Goal: Information Seeking & Learning: Learn about a topic

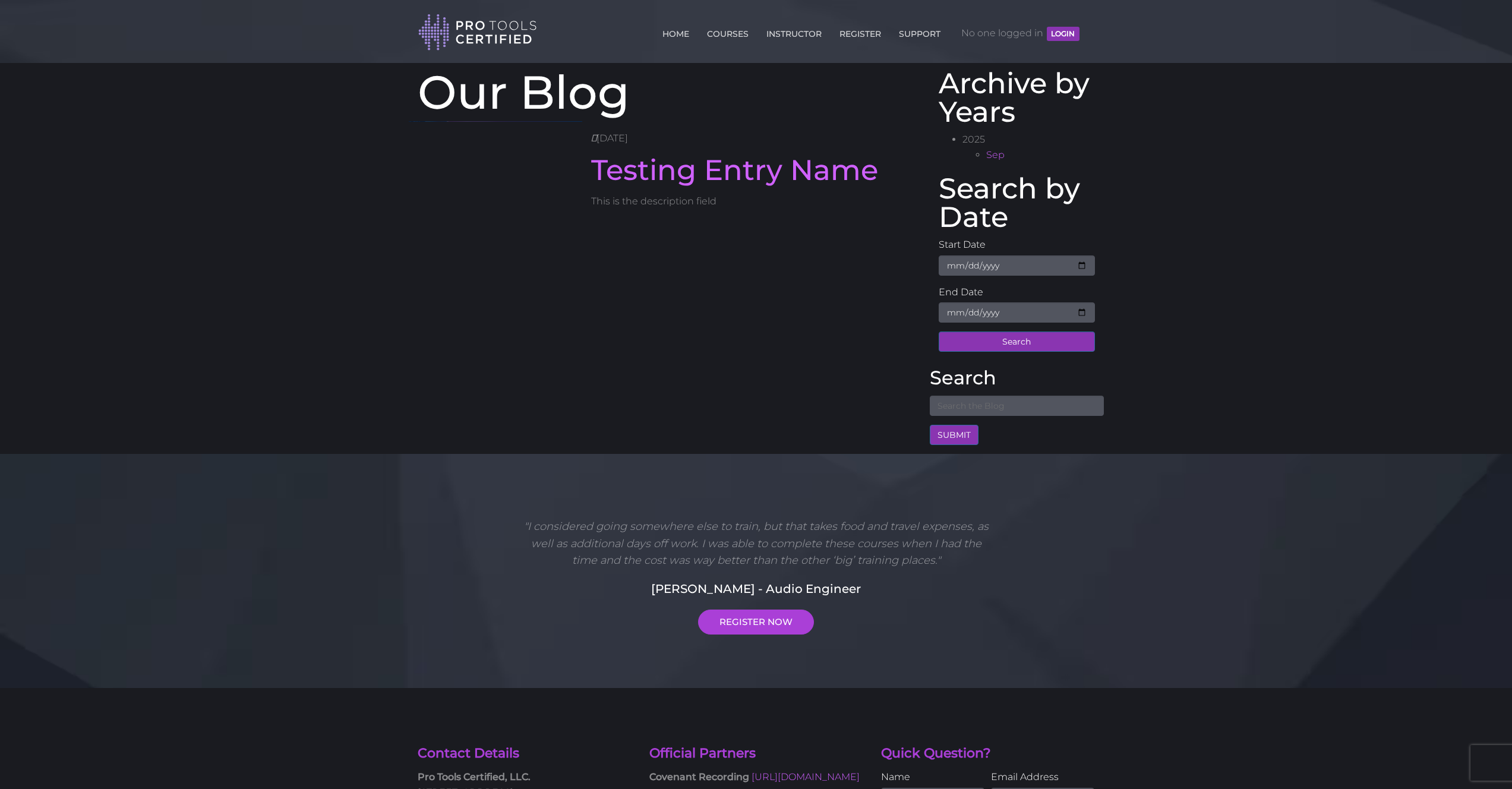
click at [287, 204] on body "Back to Top Toggle navigation HOME COURSES INSTRUCTOR REGISTER SUPPORT No one l…" at bounding box center [756, 492] width 1512 height 984
click at [322, 199] on body "Back to Top Toggle navigation HOME COURSES INSTRUCTOR REGISTER SUPPORT No one l…" at bounding box center [756, 492] width 1512 height 984
click at [835, 173] on link "Testing Entry Name" at bounding box center [735, 170] width 287 height 34
click at [1084, 30] on div "HOME COURSES INSTRUCTOR REGISTER SUPPORT No one logged in LOGIN" at bounding box center [753, 30] width 670 height 41
click at [1104, 28] on header "Toggle navigation HOME COURSES INSTRUCTOR REGISTER SUPPORT No one logged in LOG…" at bounding box center [756, 31] width 1512 height 63
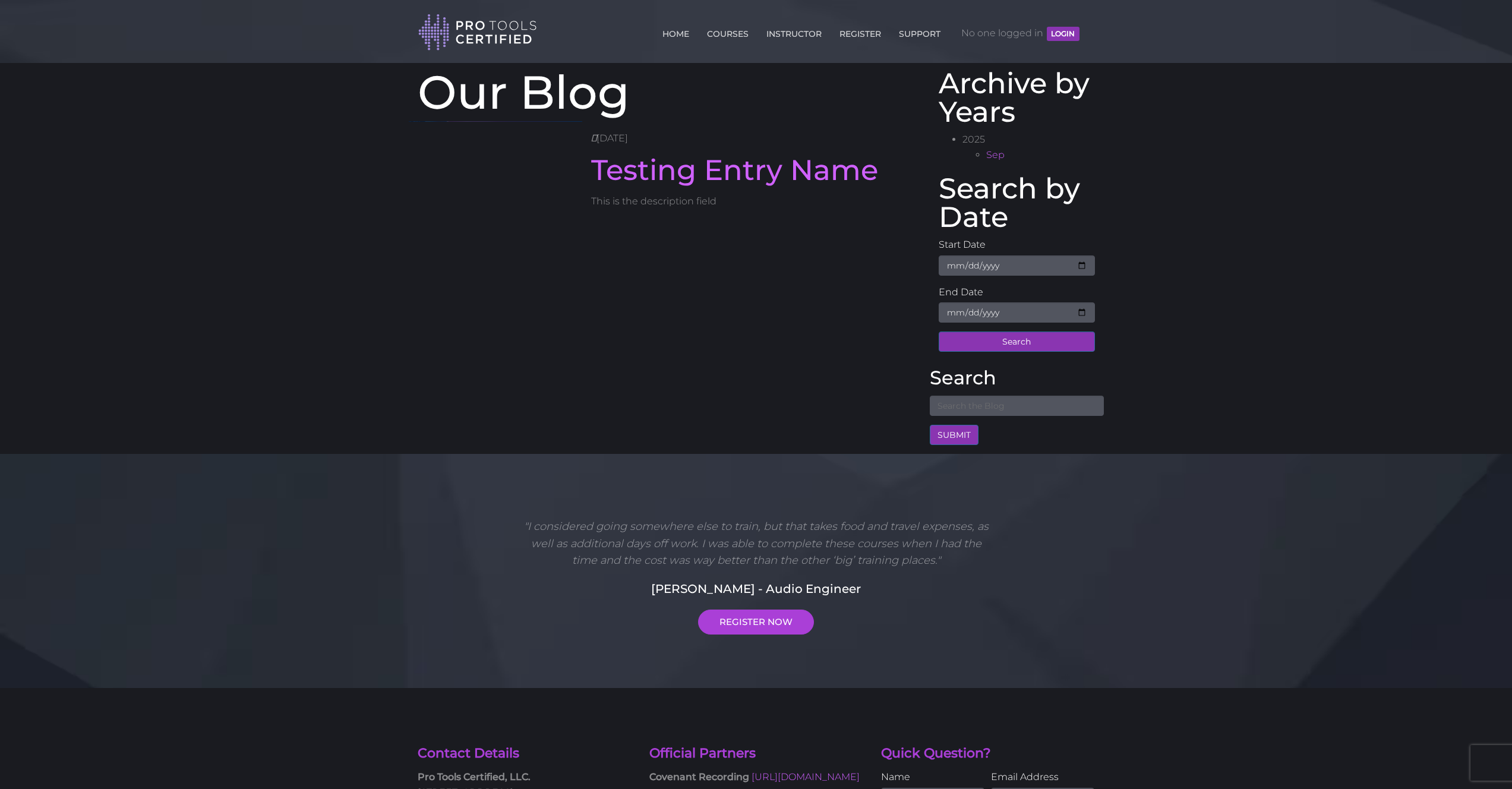
click at [1087, 29] on div "HOME COURSES INSTRUCTOR REGISTER SUPPORT No one logged in LOGIN" at bounding box center [753, 30] width 670 height 41
click at [1085, 29] on div "HOME COURSES INSTRUCTOR REGISTER SUPPORT No one logged in LOGIN" at bounding box center [753, 30] width 670 height 41
click at [679, 34] on link "HOME" at bounding box center [676, 32] width 33 height 19
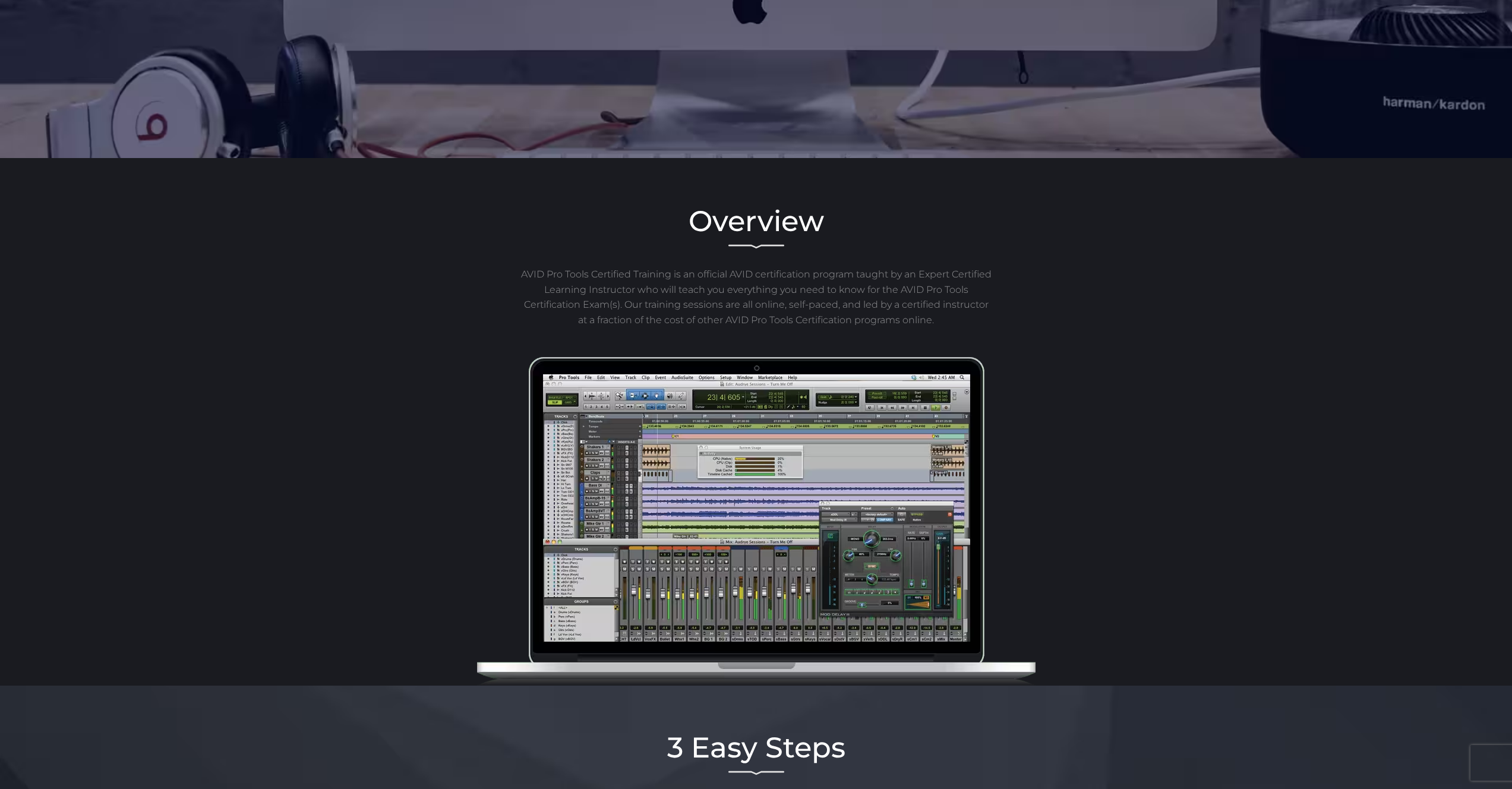
scroll to position [322, 0]
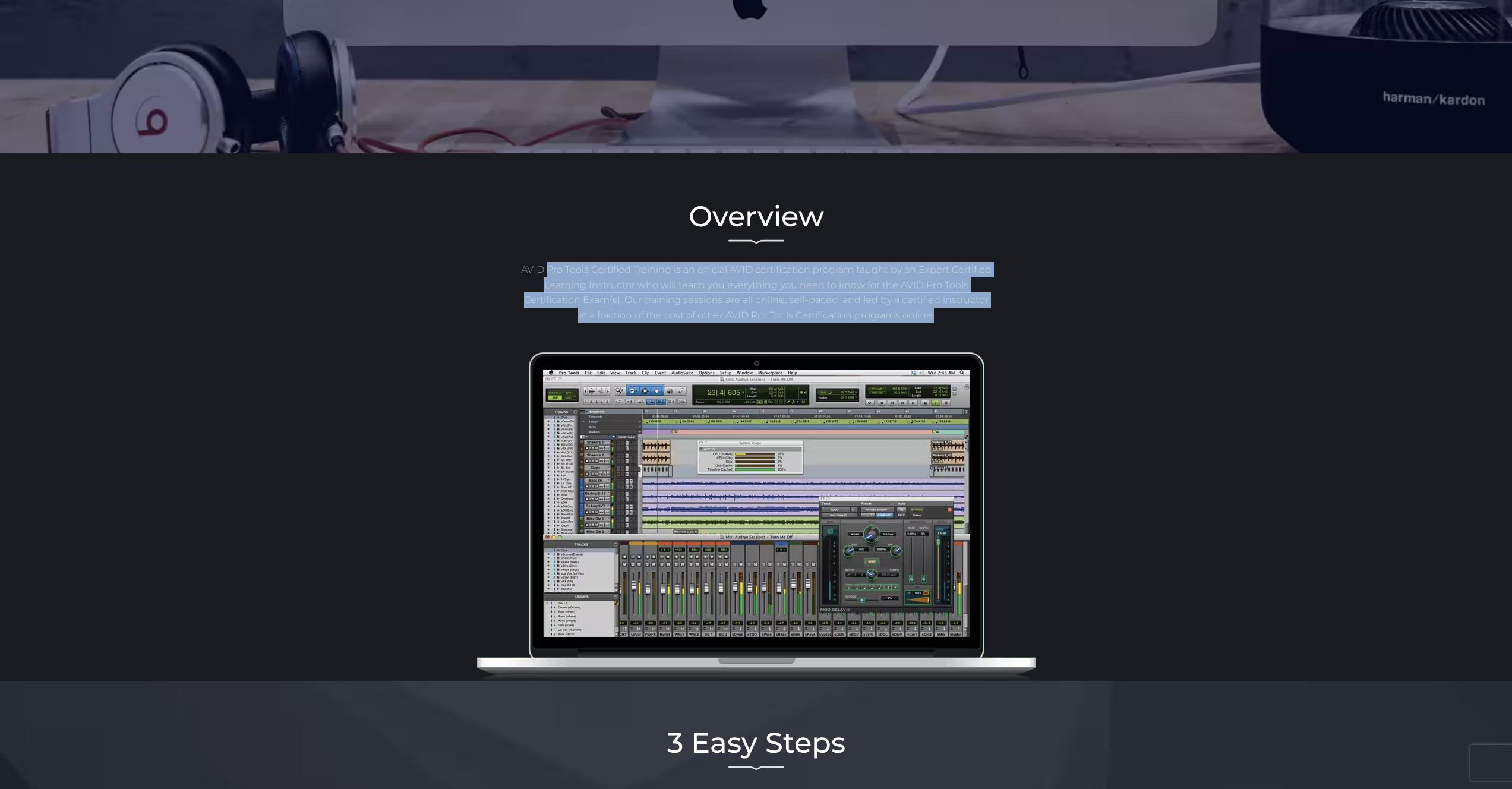
drag, startPoint x: 936, startPoint y: 316, endPoint x: 568, endPoint y: 271, distance: 370.7
click at [568, 271] on p "AVID Pro Tools Certified Training is an official AVID certification program tau…" at bounding box center [757, 293] width 474 height 61
copy p "Pro Tools Certified Training is an official AVID certification program taught b…"
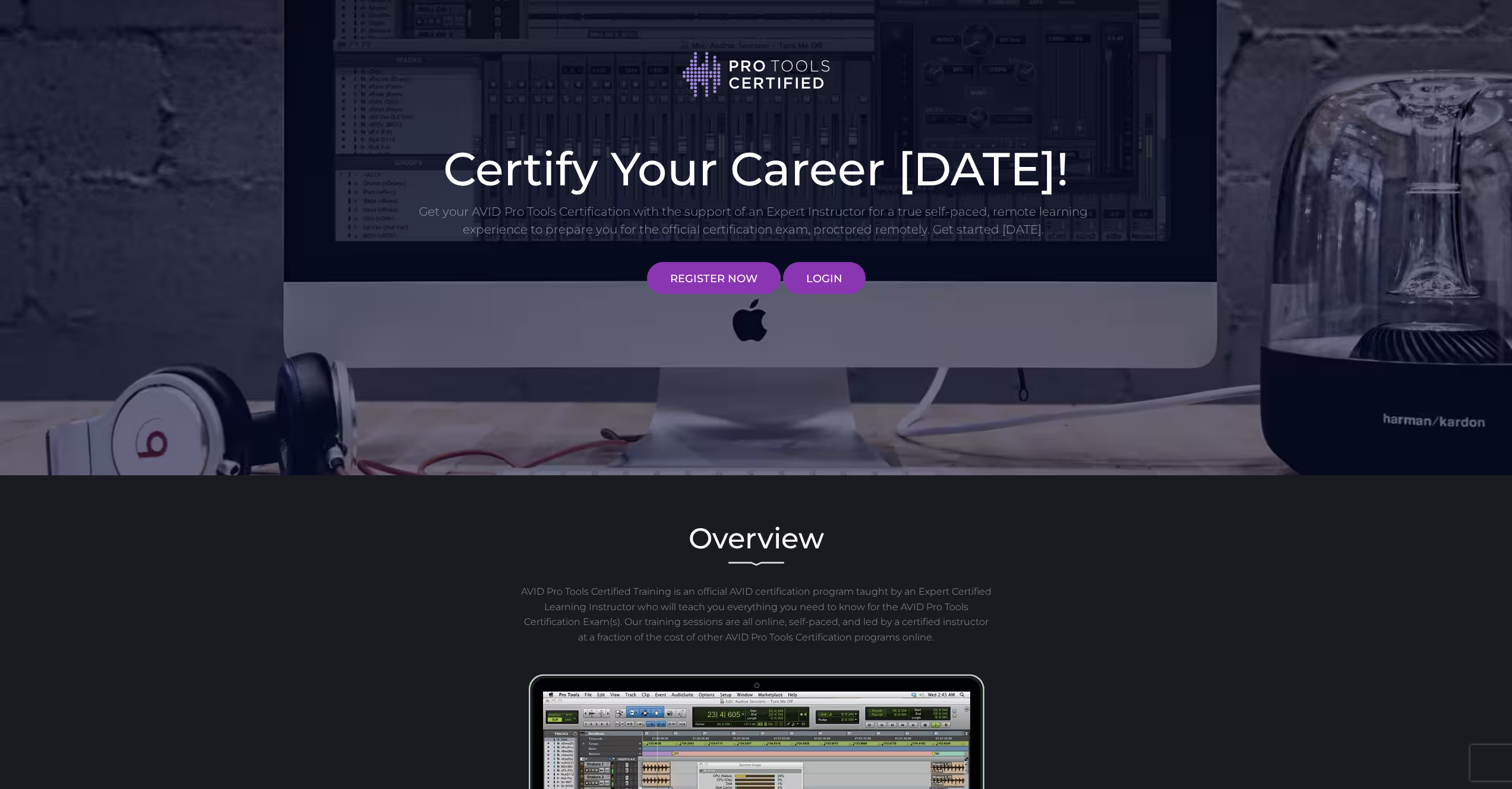
scroll to position [322, 0]
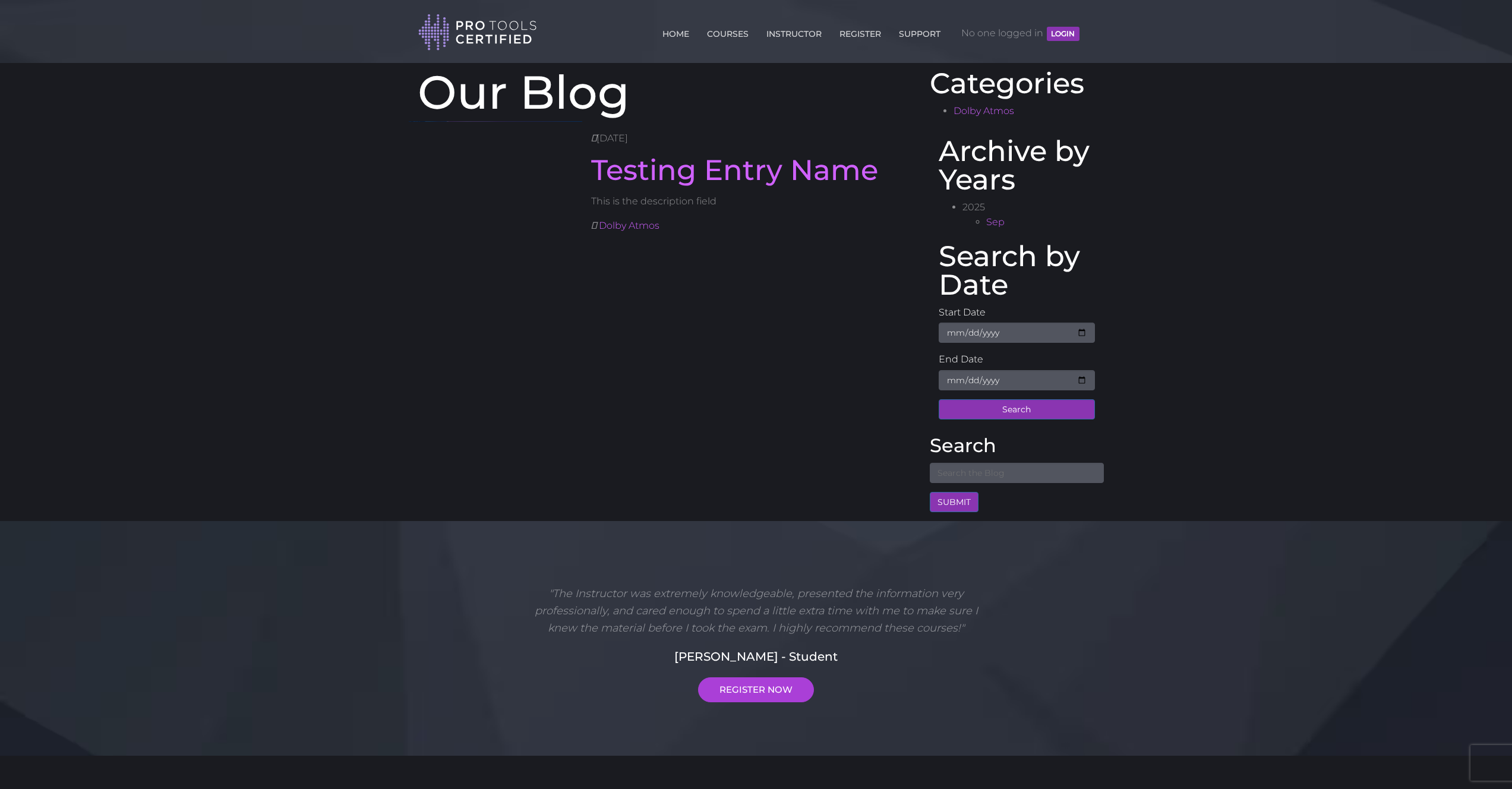
click at [403, 233] on body "Back to Top Toggle navigation HOME COURSES INSTRUCTOR REGISTER SUPPORT No one l…" at bounding box center [756, 525] width 1512 height 1051
click at [1164, 130] on body "Back to Top Toggle navigation HOME COURSES INSTRUCTOR REGISTER SUPPORT No one l…" at bounding box center [756, 525] width 1512 height 1051
click at [638, 301] on link "Dolby Atmos" at bounding box center [629, 301] width 61 height 11
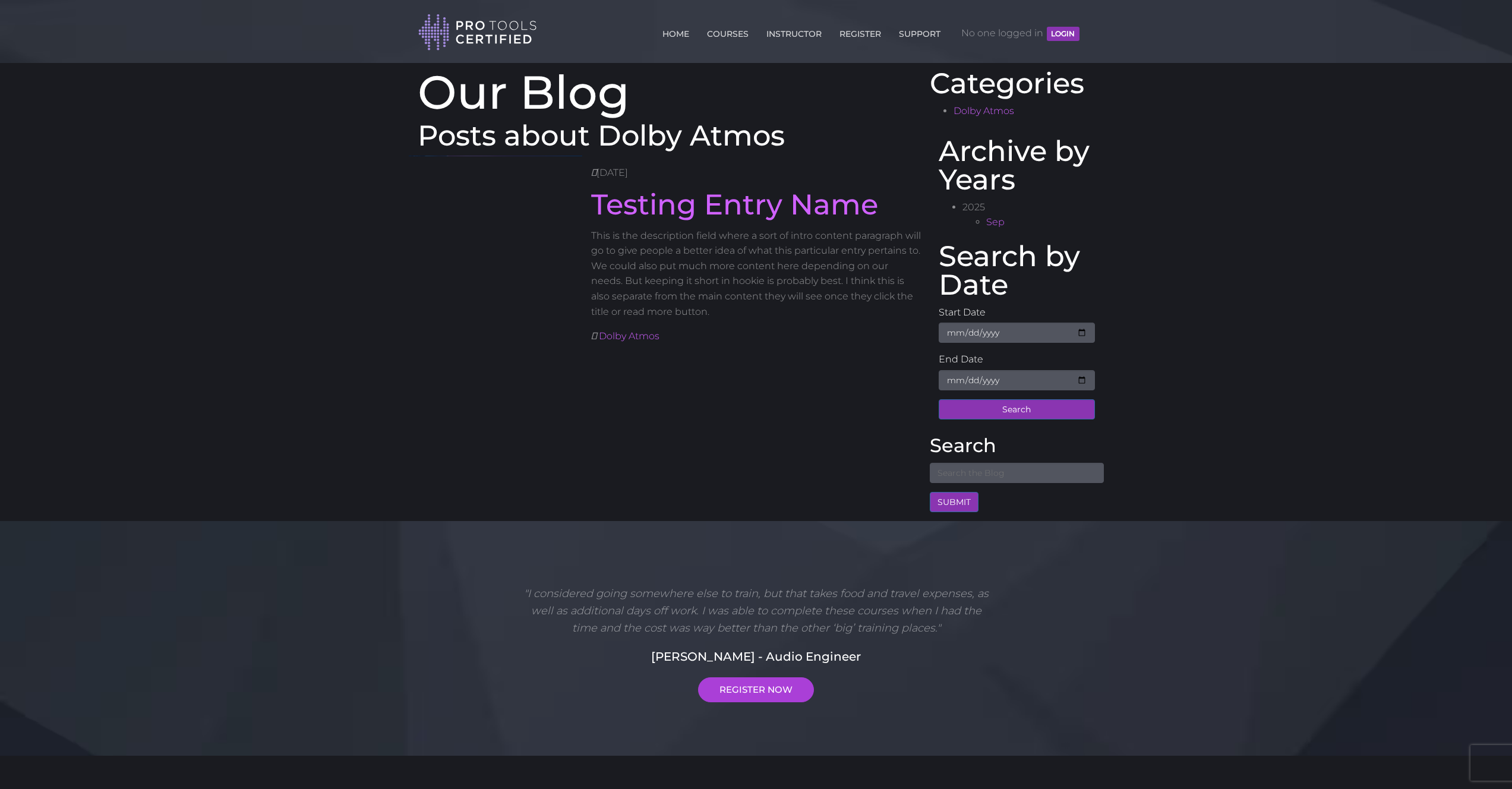
click at [1018, 468] on input "text" at bounding box center [1017, 472] width 174 height 20
type input "intro"
click at [958, 502] on button "Submit" at bounding box center [955, 502] width 49 height 20
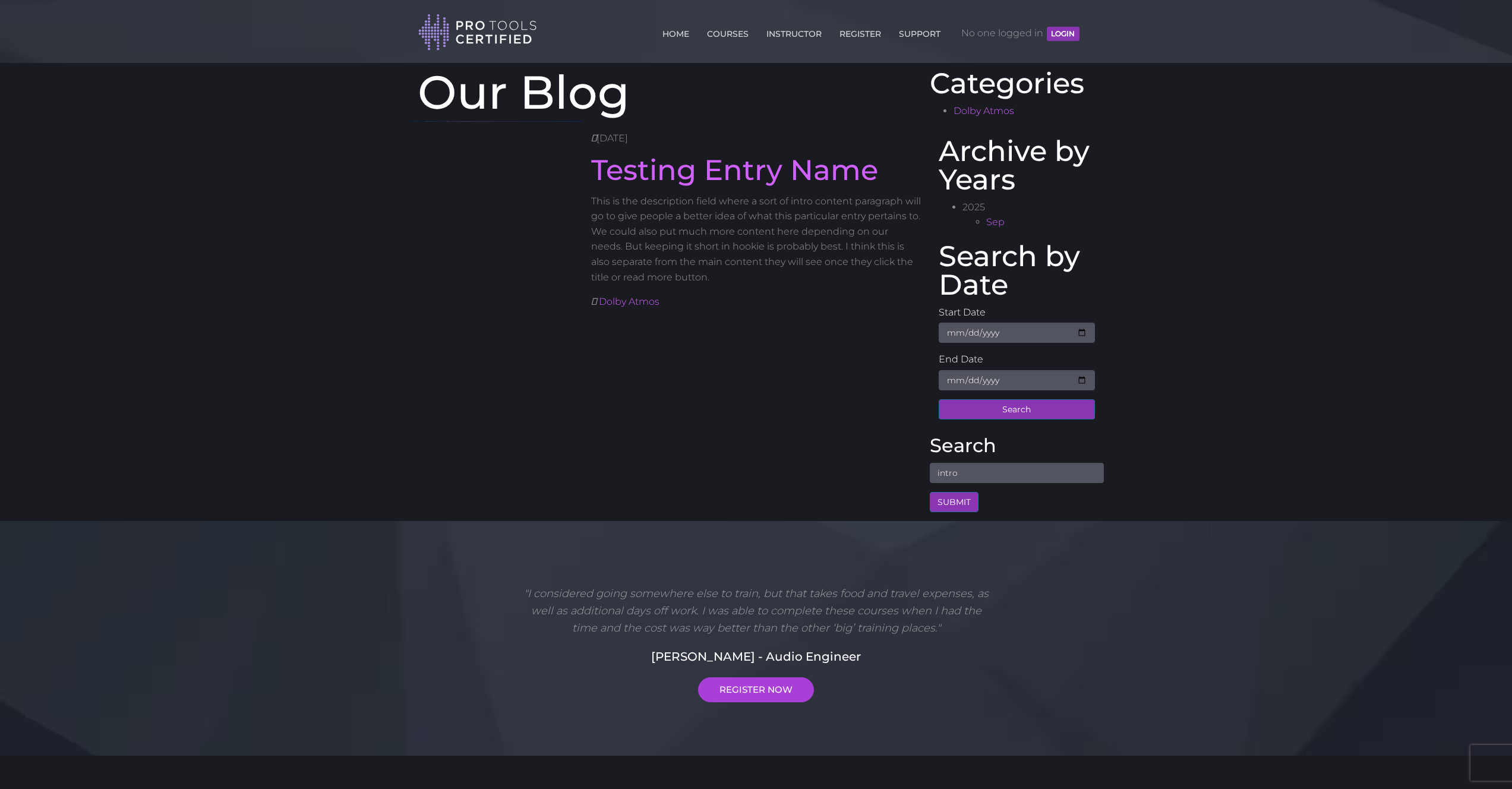
click at [236, 224] on body "Back to Top Toggle navigation HOME COURSES INSTRUCTOR REGISTER SUPPORT No one l…" at bounding box center [756, 525] width 1512 height 1051
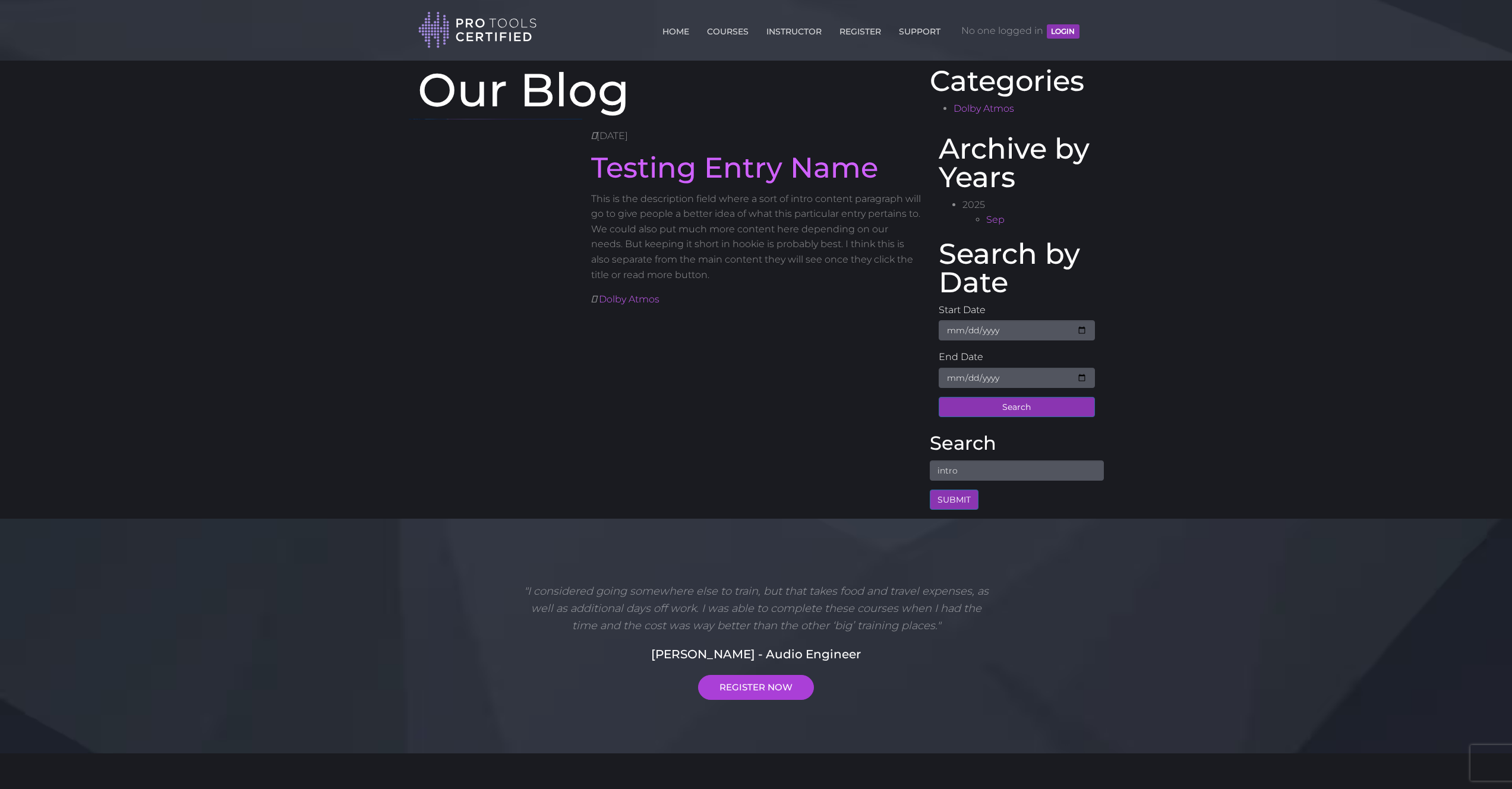
click at [217, 227] on body "Back to Top Toggle navigation HOME COURSES INSTRUCTOR REGISTER SUPPORT No one l…" at bounding box center [756, 523] width 1512 height 1051
click at [804, 167] on link "Testing Entry Name" at bounding box center [735, 167] width 287 height 34
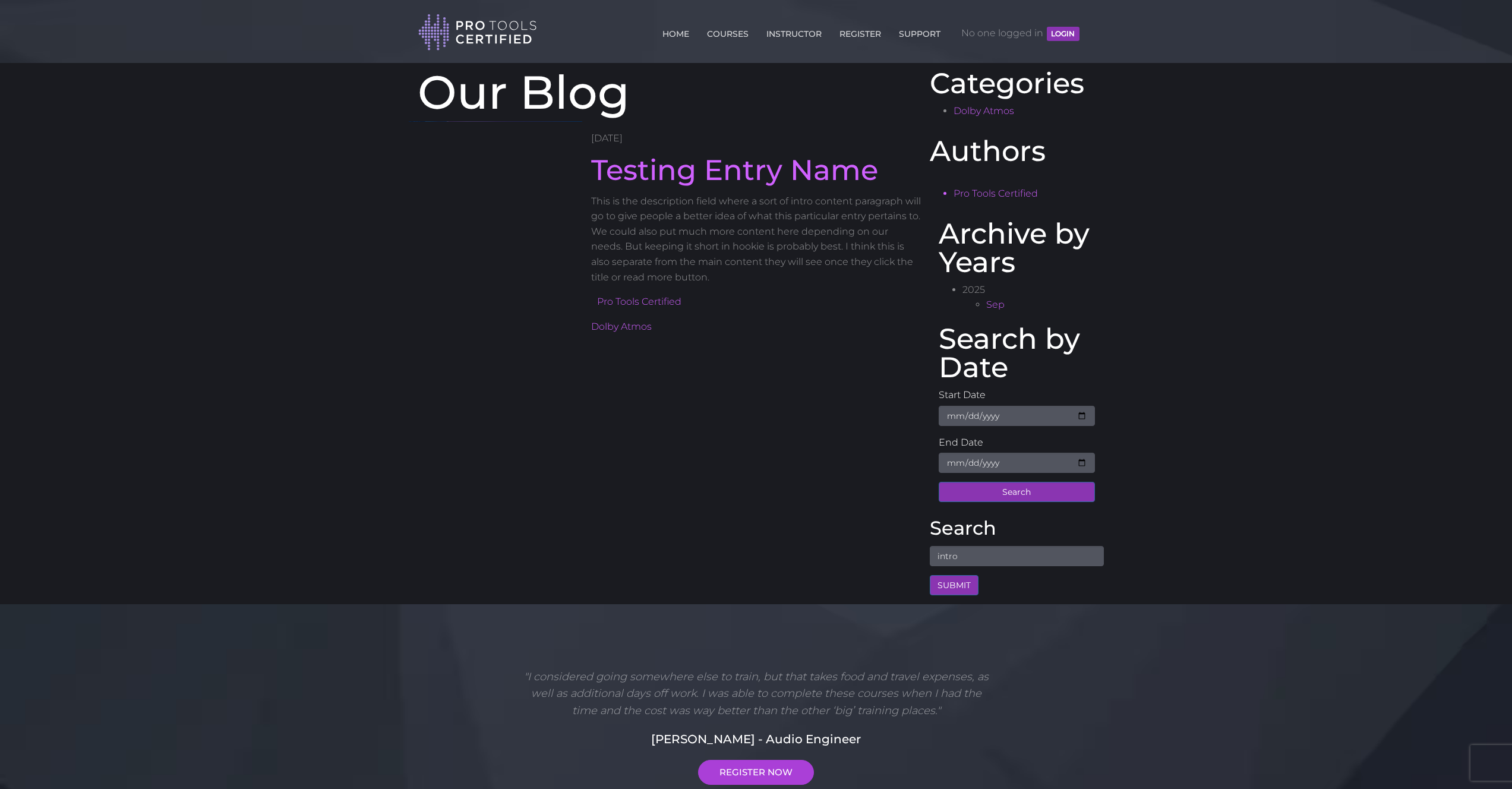
scroll to position [2, 0]
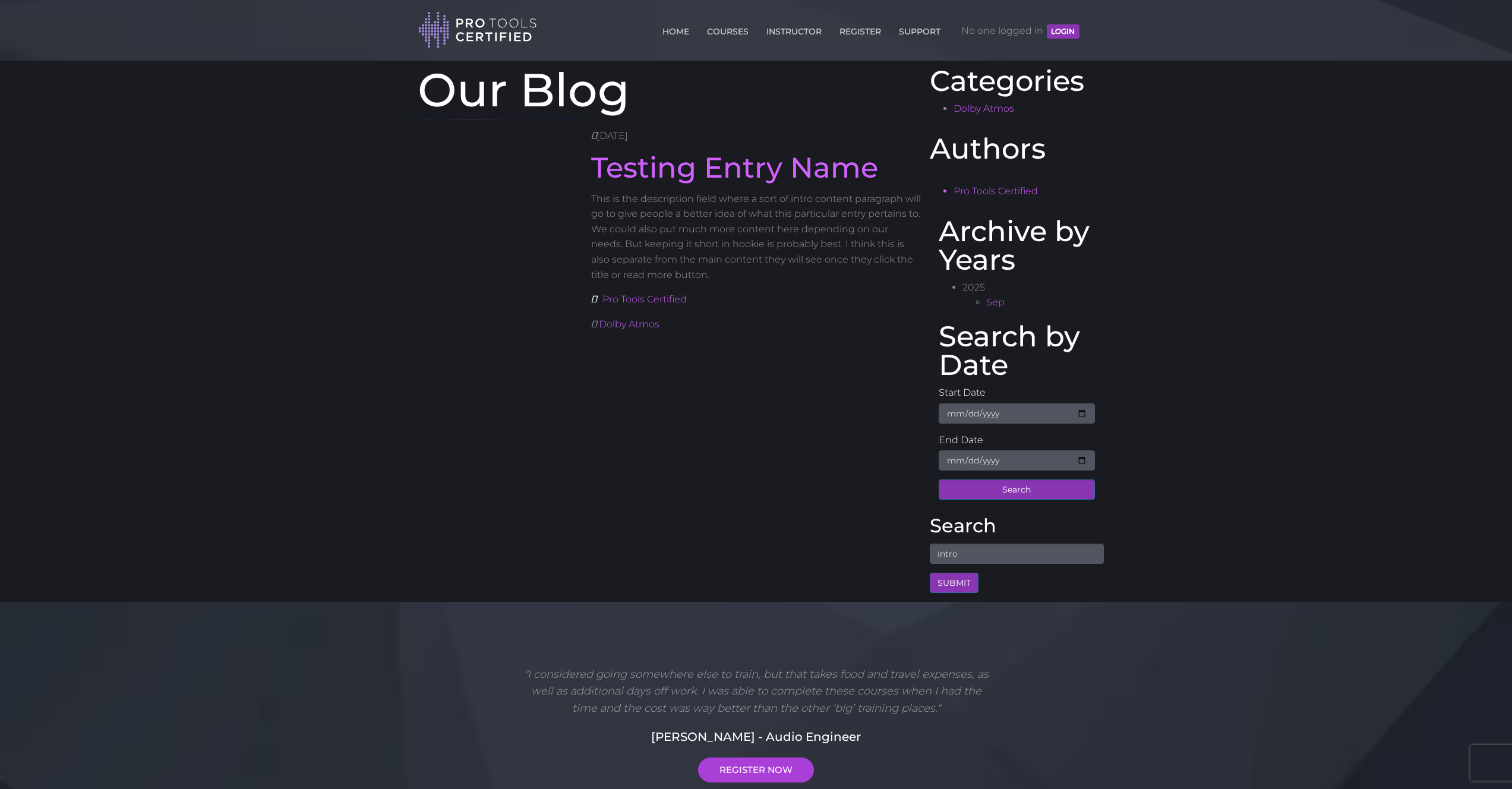
click at [397, 316] on body "Back to Top Toggle navigation HOME COURSES INSTRUCTOR REGISTER SUPPORT No one l…" at bounding box center [756, 565] width 1512 height 1134
click at [680, 299] on link "Pro Tools Certified" at bounding box center [645, 299] width 84 height 11
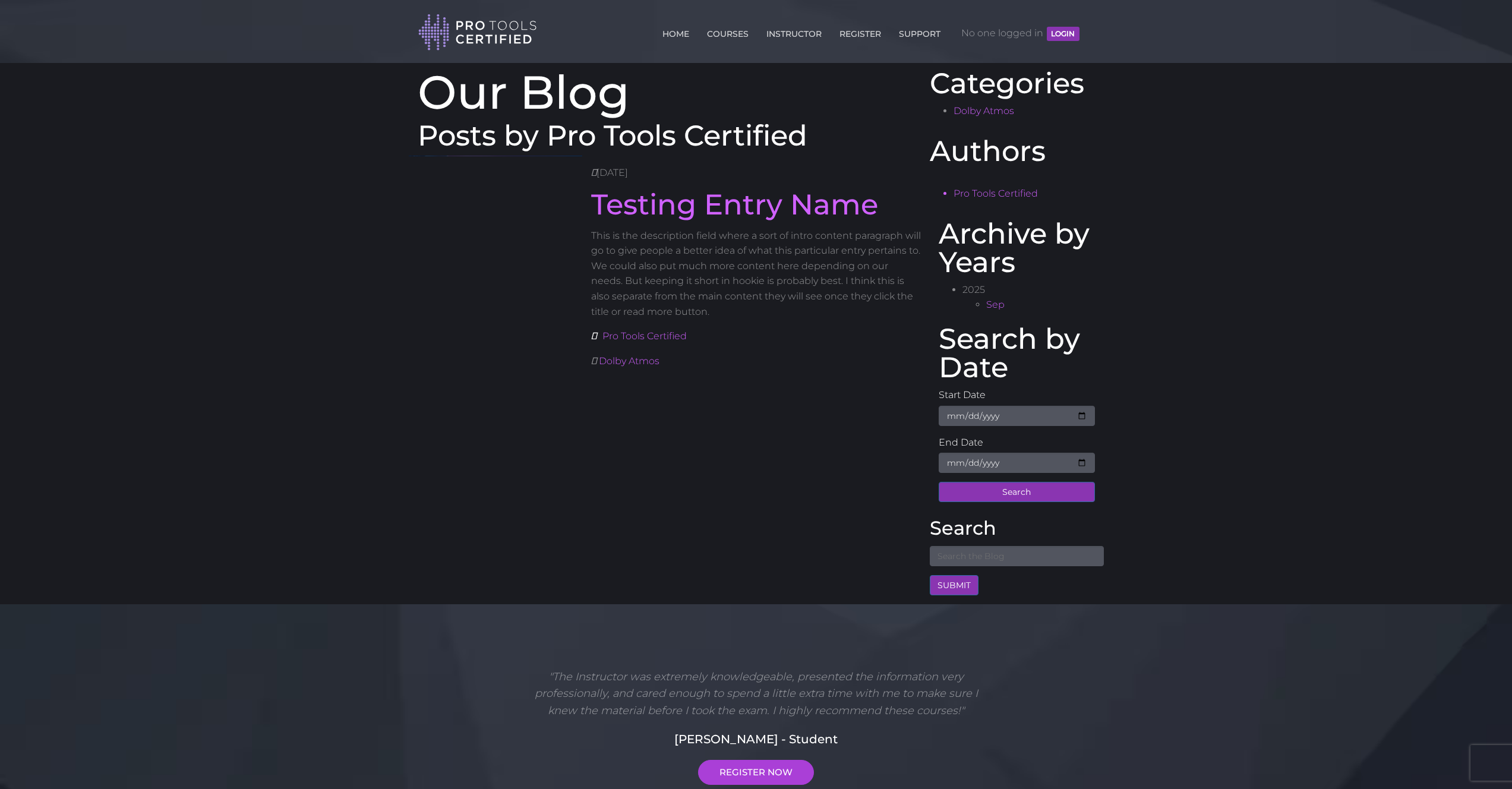
click at [1085, 30] on div "HOME COURSES INSTRUCTOR REGISTER SUPPORT No one logged in LOGIN" at bounding box center [753, 30] width 670 height 41
click at [861, 202] on link "Testing Entry Name" at bounding box center [735, 204] width 287 height 34
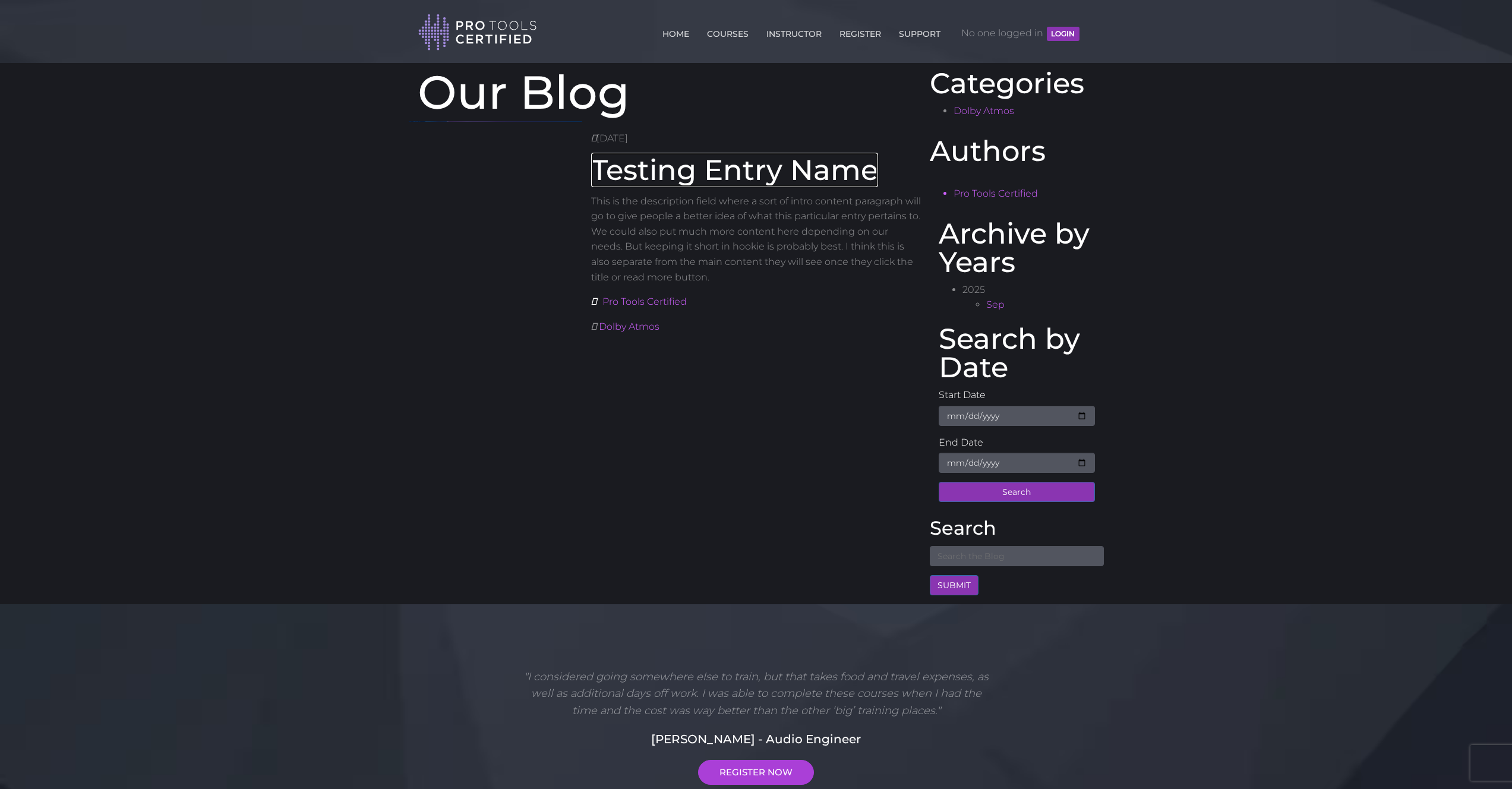
click at [817, 174] on link "Testing Entry Name" at bounding box center [735, 170] width 287 height 34
click at [253, 112] on body "Back to Top Toggle navigation HOME COURSES INSTRUCTOR REGISTER SUPPORT No one l…" at bounding box center [756, 567] width 1512 height 1134
click at [1083, 30] on div "HOME COURSES INSTRUCTOR REGISTER SUPPORT No one logged in LOGIN" at bounding box center [753, 30] width 670 height 41
click at [218, 141] on body "Back to Top Toggle navigation HOME COURSES INSTRUCTOR REGISTER SUPPORT No one l…" at bounding box center [756, 567] width 1512 height 1134
click at [29, 24] on header "Toggle navigation HOME COURSES INSTRUCTOR REGISTER SUPPORT No one logged in LOG…" at bounding box center [756, 31] width 1512 height 63
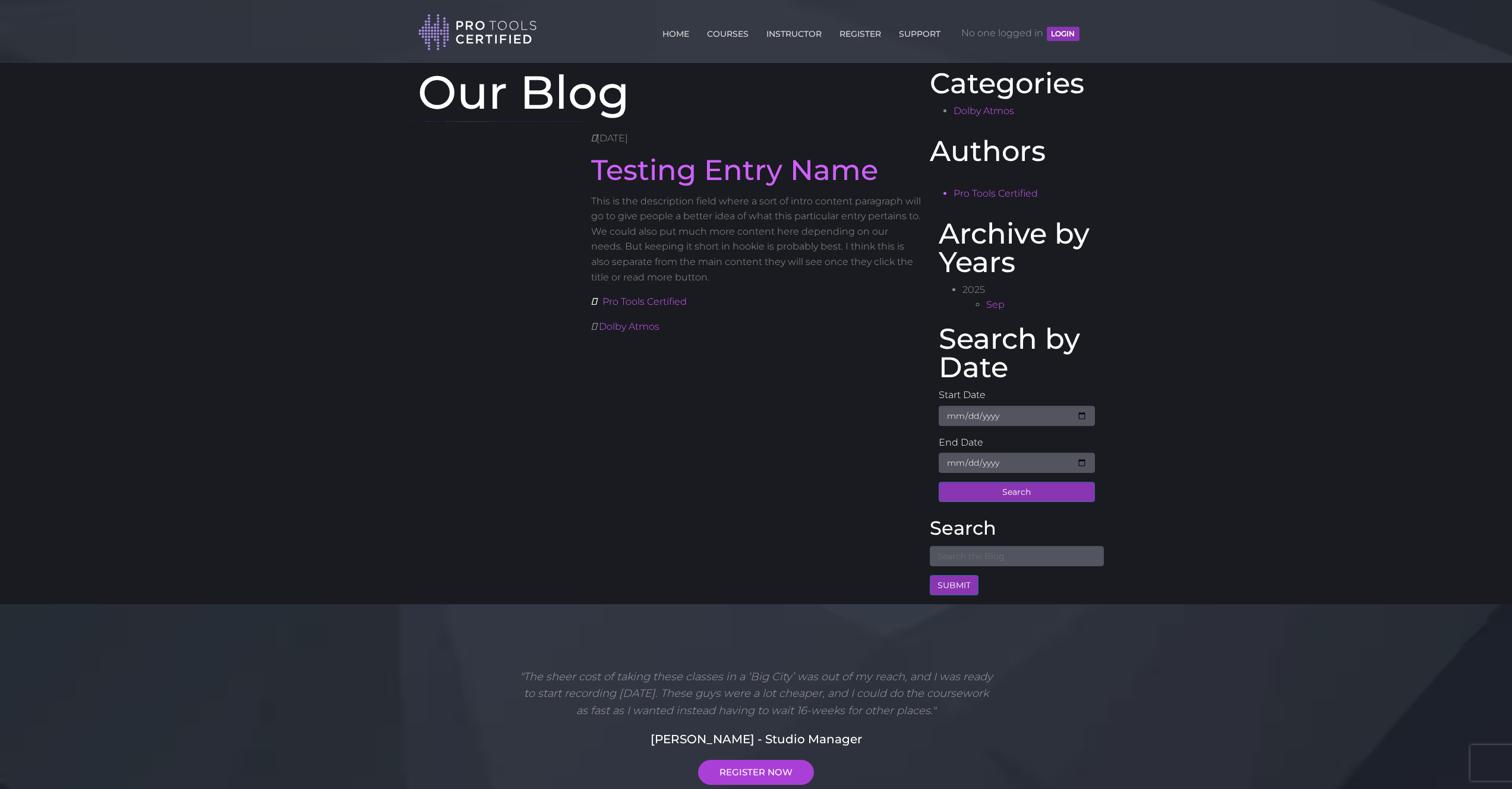
click at [30, 24] on header "Toggle navigation HOME COURSES INSTRUCTOR REGISTER SUPPORT No one logged in LOG…" at bounding box center [756, 31] width 1512 height 63
click at [27, 24] on header "Toggle navigation HOME COURSES INSTRUCTOR REGISTER SUPPORT No one logged in LOG…" at bounding box center [756, 31] width 1512 height 63
click at [31, 27] on header "Toggle navigation HOME COURSES INSTRUCTOR REGISTER SUPPORT No one logged in LOG…" at bounding box center [756, 31] width 1512 height 63
click at [28, 26] on header "Toggle navigation HOME COURSES INSTRUCTOR REGISTER SUPPORT No one logged in LOG…" at bounding box center [756, 31] width 1512 height 63
click at [1084, 29] on div "HOME COURSES INSTRUCTOR REGISTER SUPPORT No one logged in LOGIN" at bounding box center [753, 30] width 670 height 41
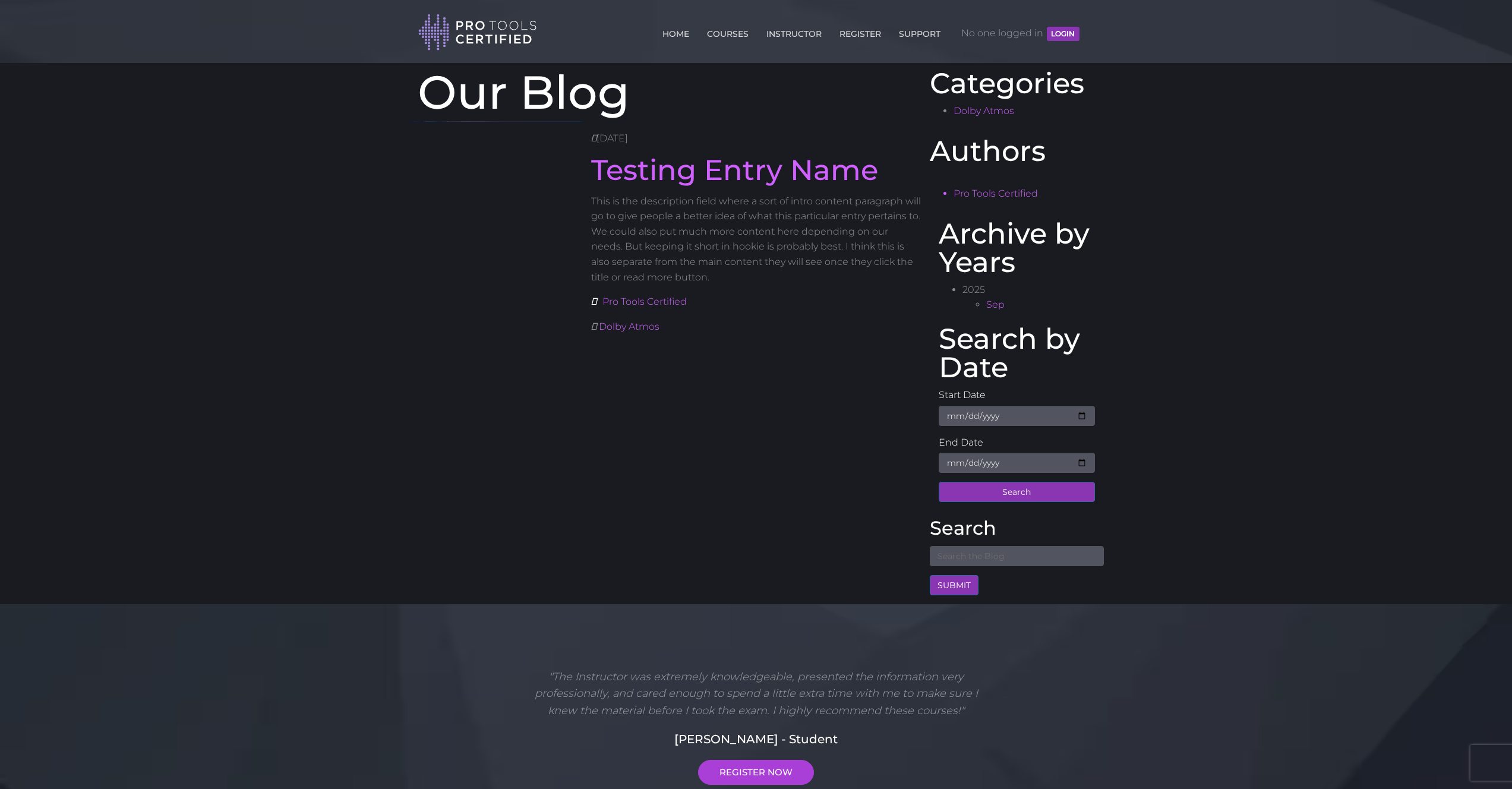
click at [1084, 30] on div "HOME COURSES INSTRUCTOR REGISTER SUPPORT No one logged in LOGIN" at bounding box center [753, 30] width 670 height 41
